Goal: Navigation & Orientation: Find specific page/section

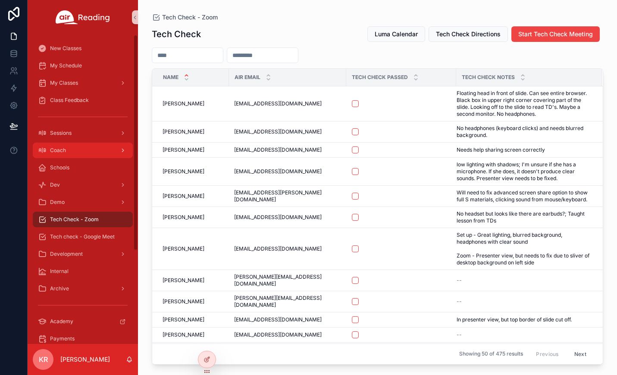
click at [87, 152] on div "Coach" at bounding box center [83, 150] width 90 height 14
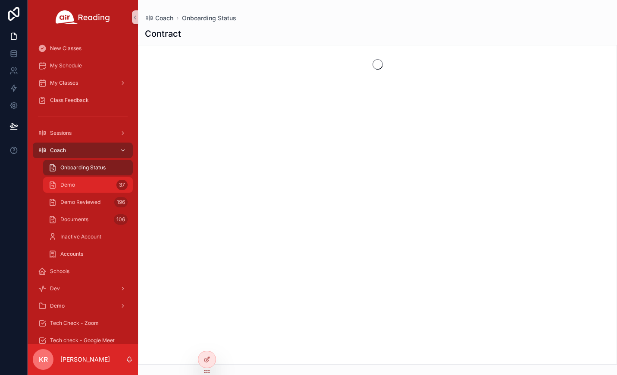
click at [93, 185] on div "Demo 37" at bounding box center [87, 185] width 79 height 14
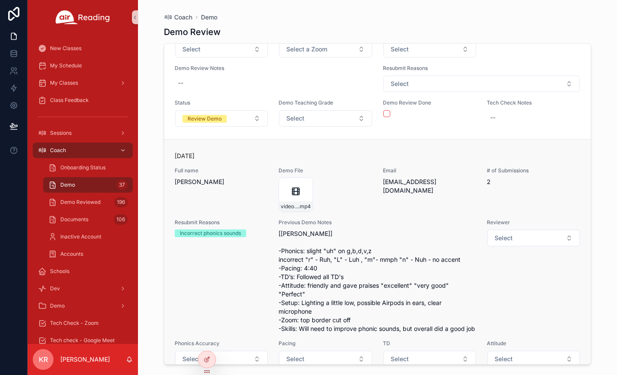
scroll to position [259, 0]
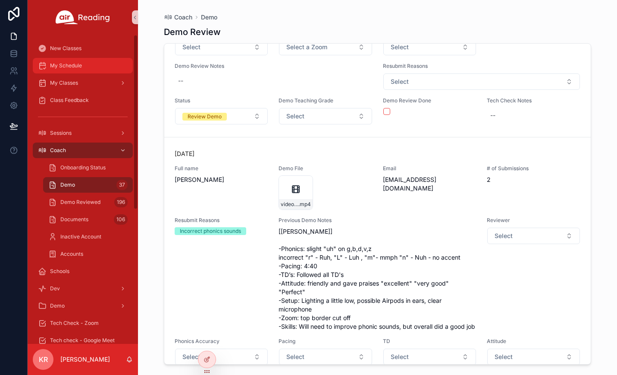
click at [71, 71] on div "My Schedule" at bounding box center [83, 66] width 90 height 14
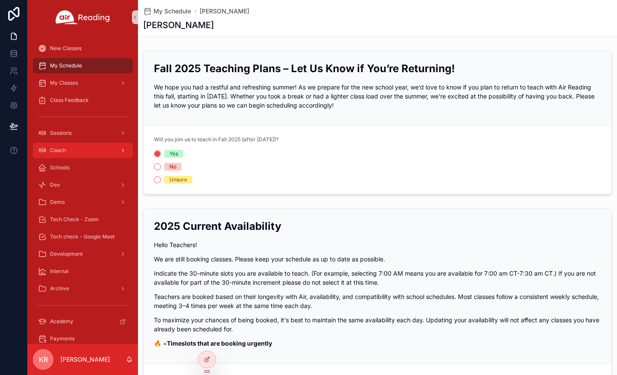
click at [77, 154] on div "Coach" at bounding box center [83, 150] width 90 height 14
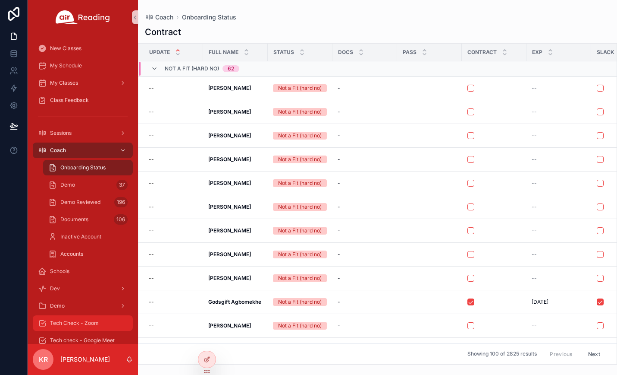
click at [80, 322] on span "Tech Check - Zoom" at bounding box center [74, 322] width 49 height 7
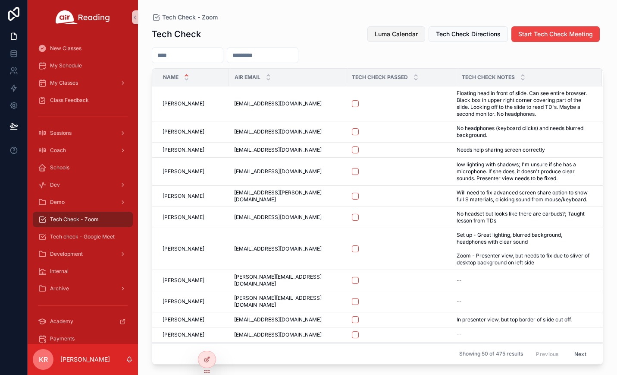
click at [375, 35] on span "Luma Calendar" at bounding box center [396, 34] width 43 height 9
